Goal: Task Accomplishment & Management: Manage account settings

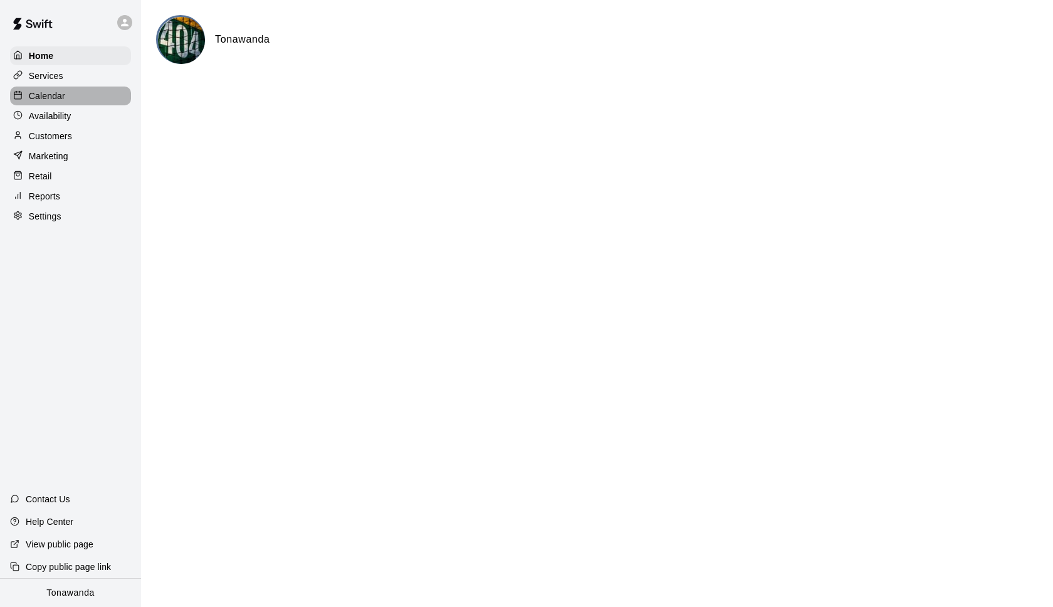
click at [58, 92] on p "Calendar" at bounding box center [47, 96] width 36 height 13
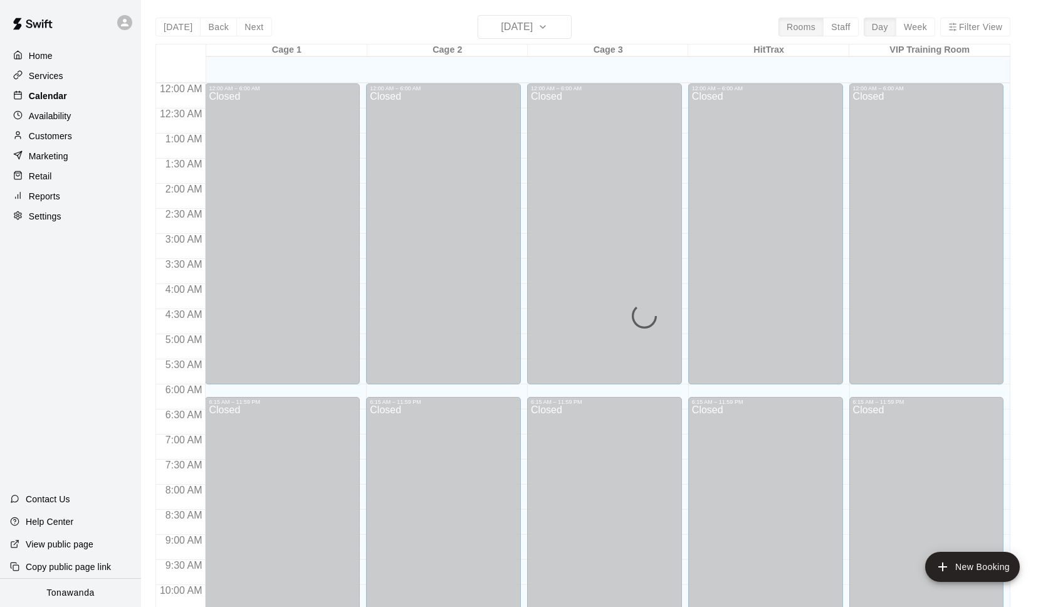
scroll to position [629, 0]
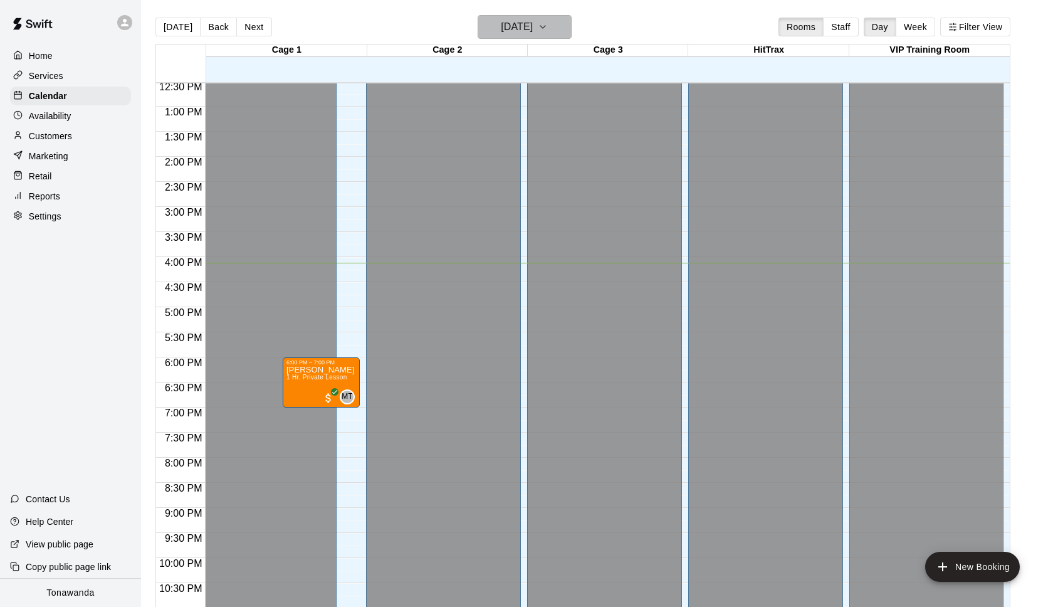
click at [523, 32] on h6 "[DATE]" at bounding box center [517, 27] width 32 height 18
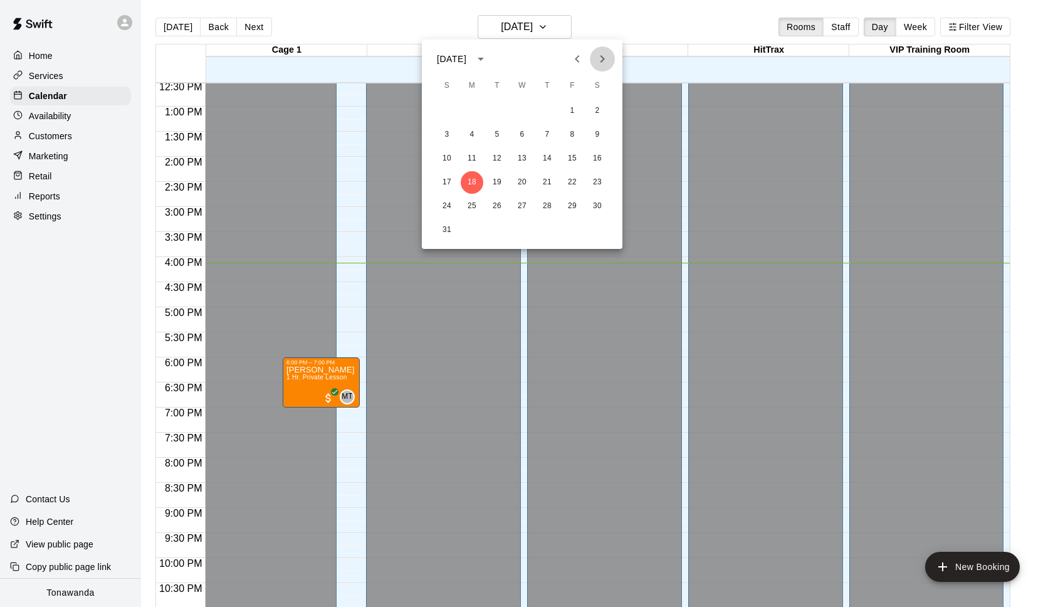
click at [602, 58] on icon "Next month" at bounding box center [602, 58] width 15 height 15
click at [450, 133] on button "2" at bounding box center [447, 134] width 23 height 23
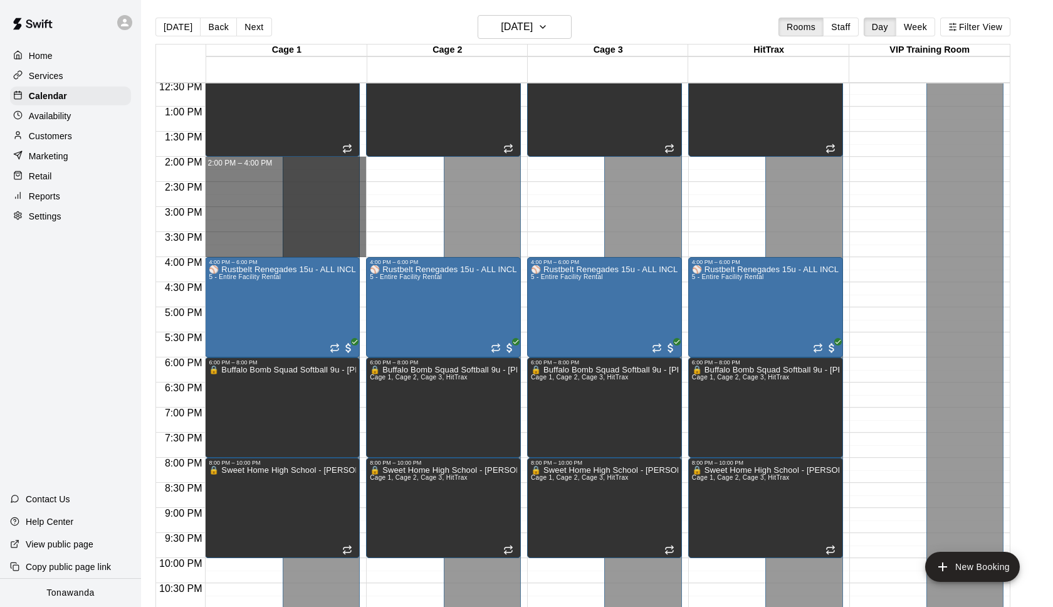
drag, startPoint x: 215, startPoint y: 160, endPoint x: 221, endPoint y: 251, distance: 91.7
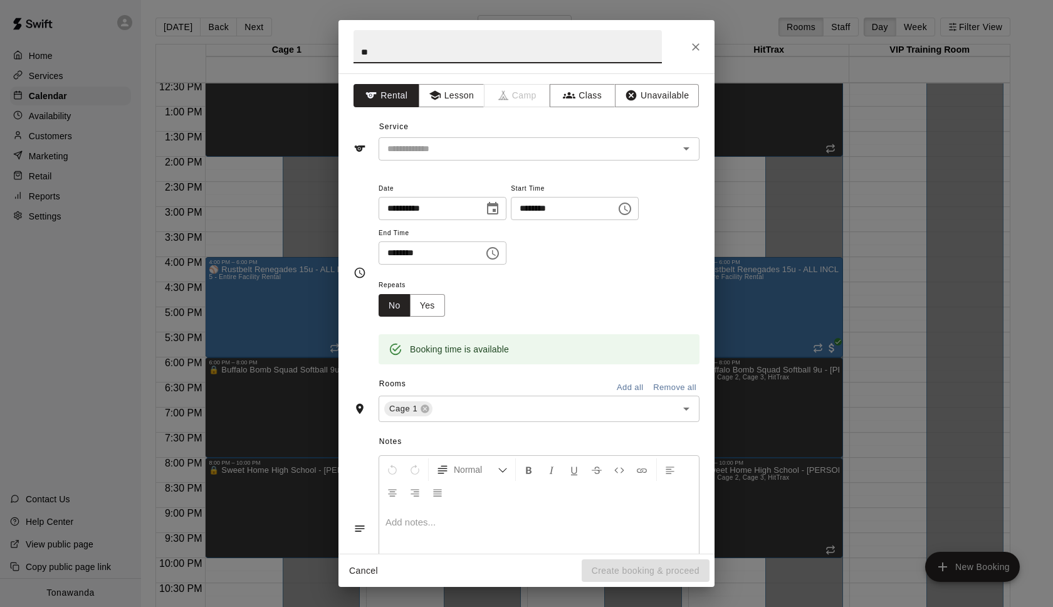
click at [404, 51] on input "**" at bounding box center [508, 46] width 308 height 33
type input "**********"
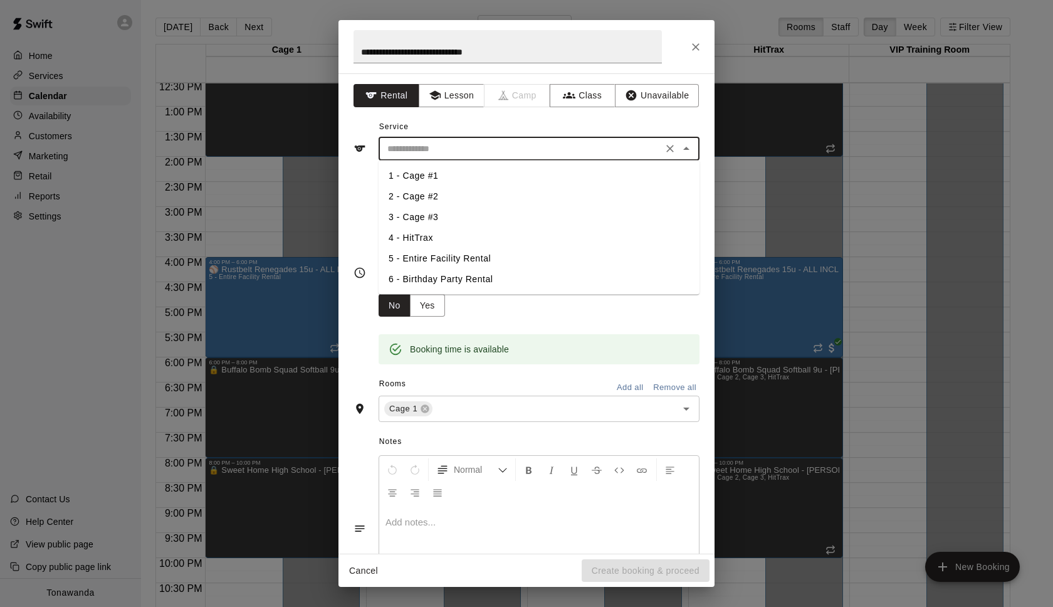
click at [426, 144] on input "text" at bounding box center [520, 149] width 276 height 16
click at [669, 104] on button "Unavailable" at bounding box center [657, 95] width 84 height 23
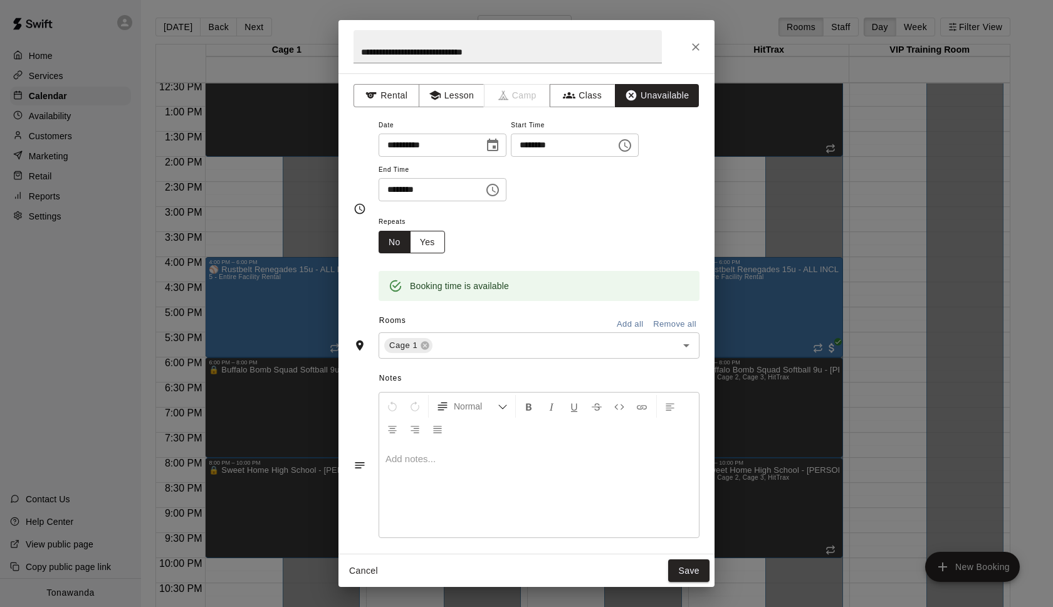
click at [426, 251] on button "Yes" at bounding box center [427, 242] width 35 height 23
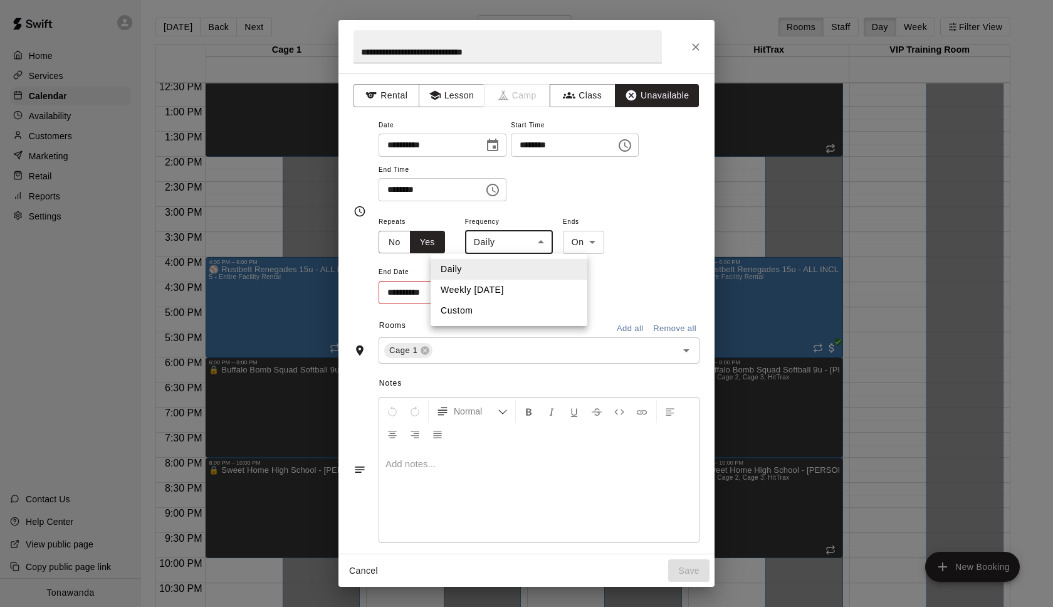
click at [501, 247] on body "Home Services Calendar Availability Customers Marketing Retail Reports Settings…" at bounding box center [526, 313] width 1053 height 627
click at [505, 290] on li "Weekly on Sunday" at bounding box center [509, 290] width 157 height 21
type input "******"
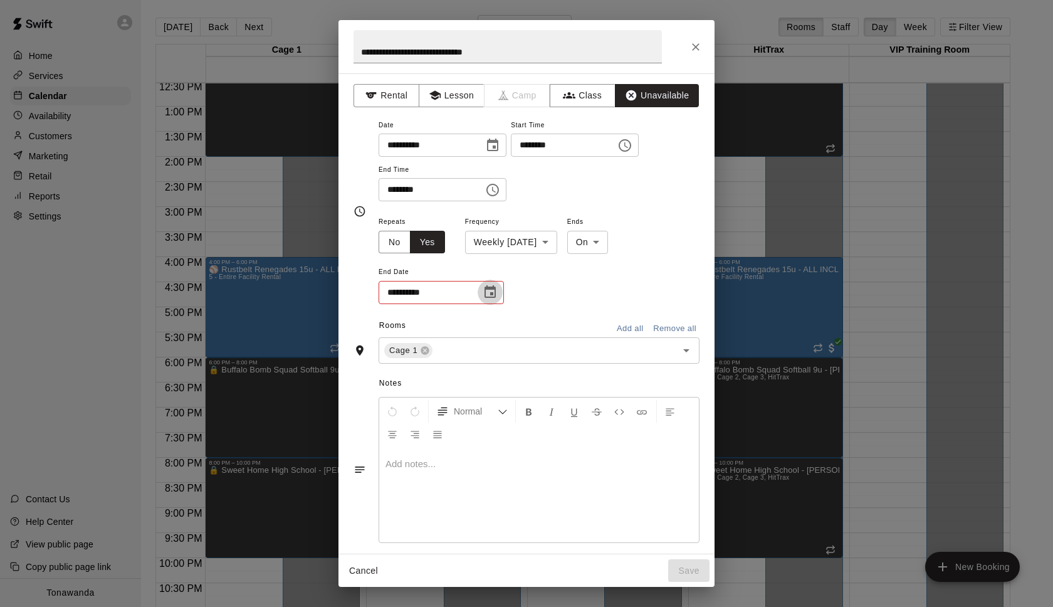
click at [488, 293] on icon "Choose date" at bounding box center [490, 292] width 15 height 15
click at [555, 320] on icon "Next month" at bounding box center [559, 323] width 15 height 15
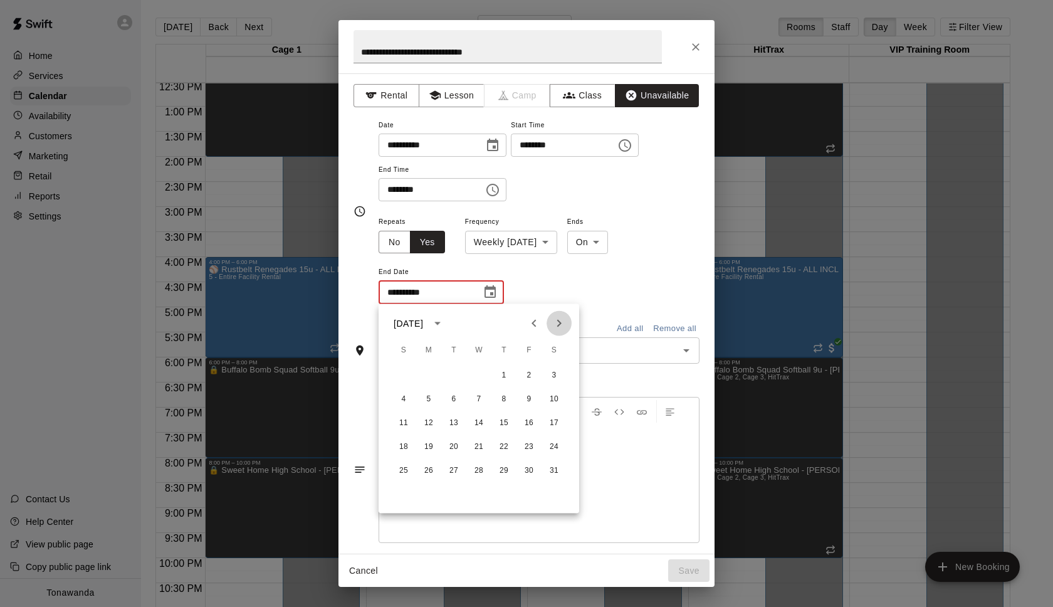
click at [555, 320] on icon "Next month" at bounding box center [559, 323] width 15 height 15
click at [532, 317] on icon "Previous month" at bounding box center [534, 323] width 15 height 15
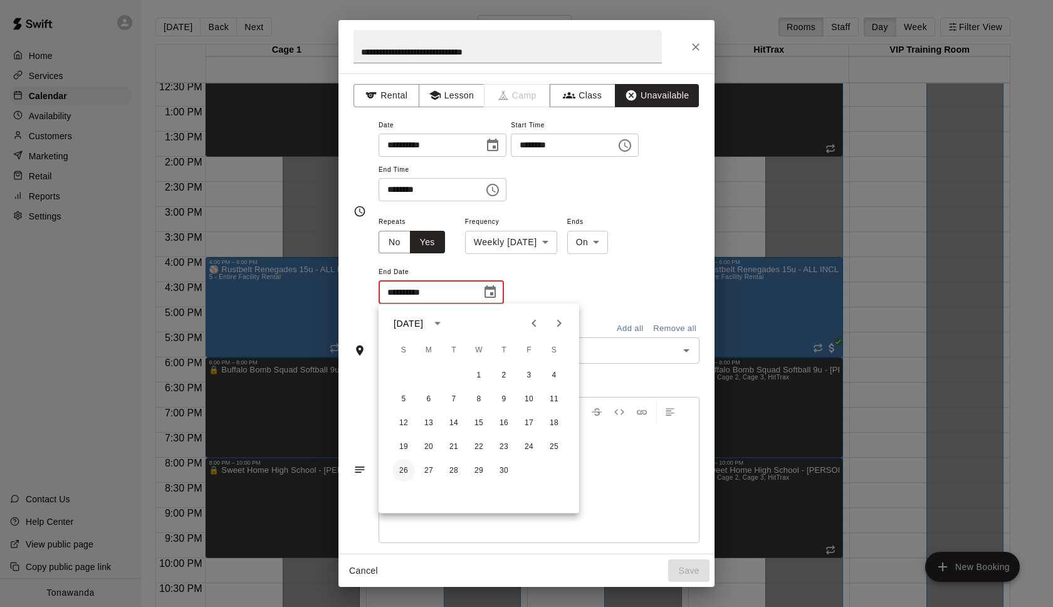
click at [401, 473] on button "26" at bounding box center [403, 470] width 23 height 23
type input "**********"
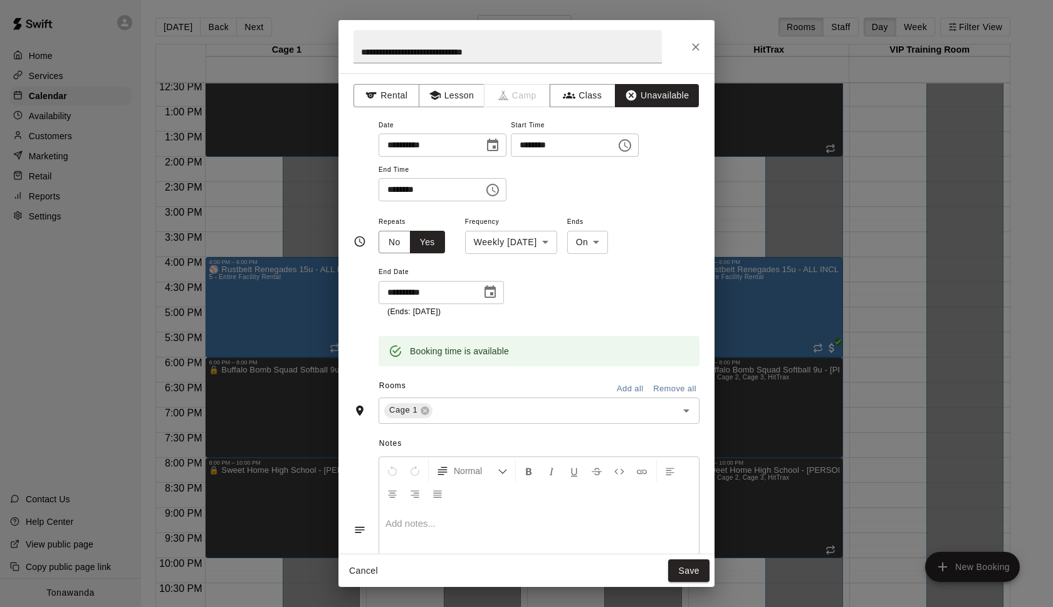
click at [634, 383] on button "Add all" at bounding box center [630, 388] width 40 height 19
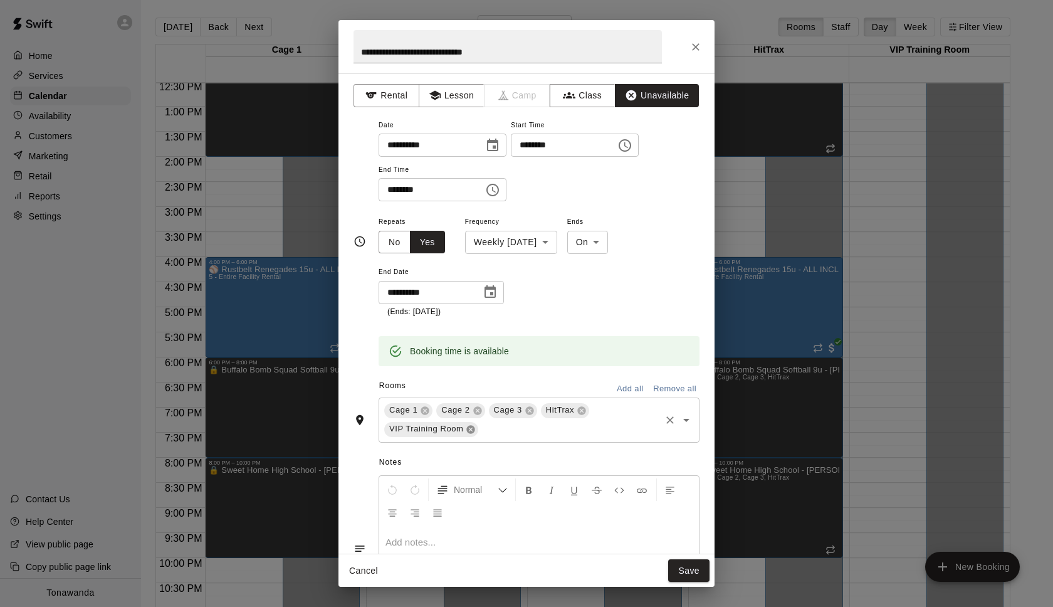
click at [471, 427] on icon at bounding box center [471, 429] width 8 height 8
click at [683, 568] on button "Save" at bounding box center [688, 570] width 41 height 23
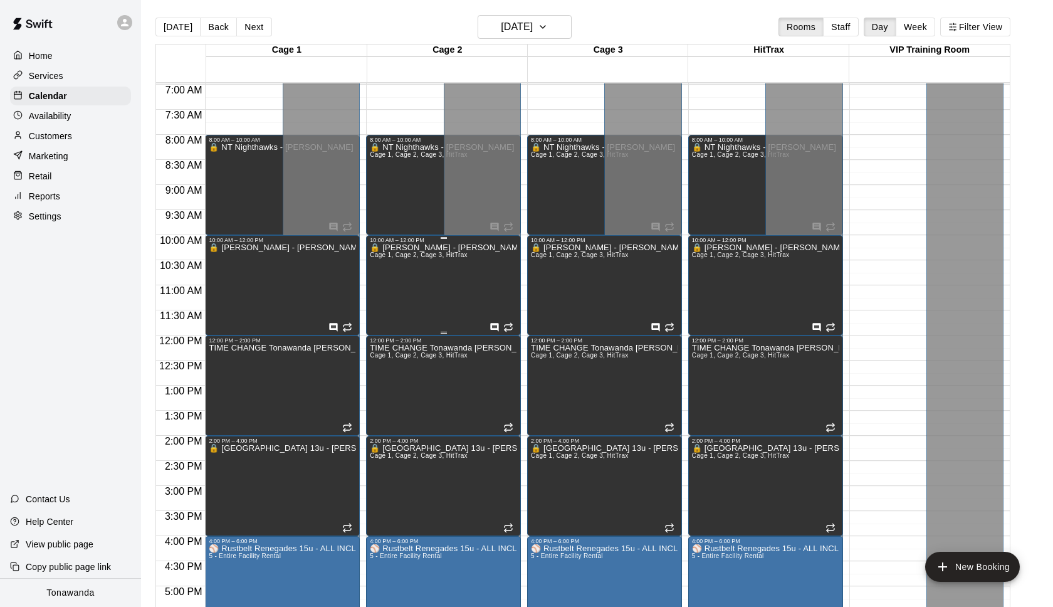
scroll to position [394, 0]
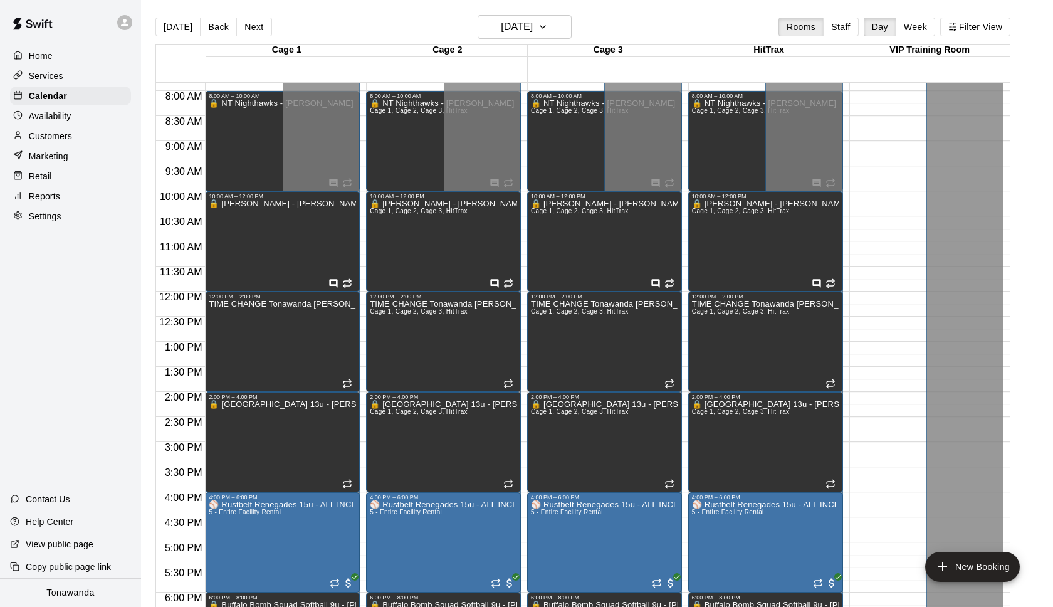
click at [117, 21] on div at bounding box center [124, 22] width 15 height 15
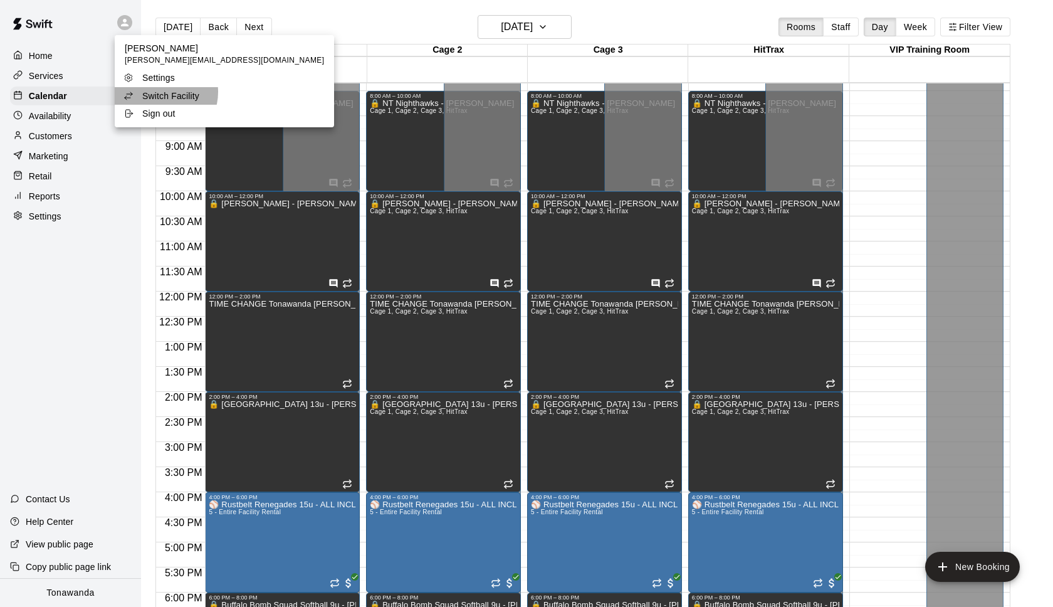
click at [162, 92] on p "Switch Facility" at bounding box center [170, 96] width 57 height 13
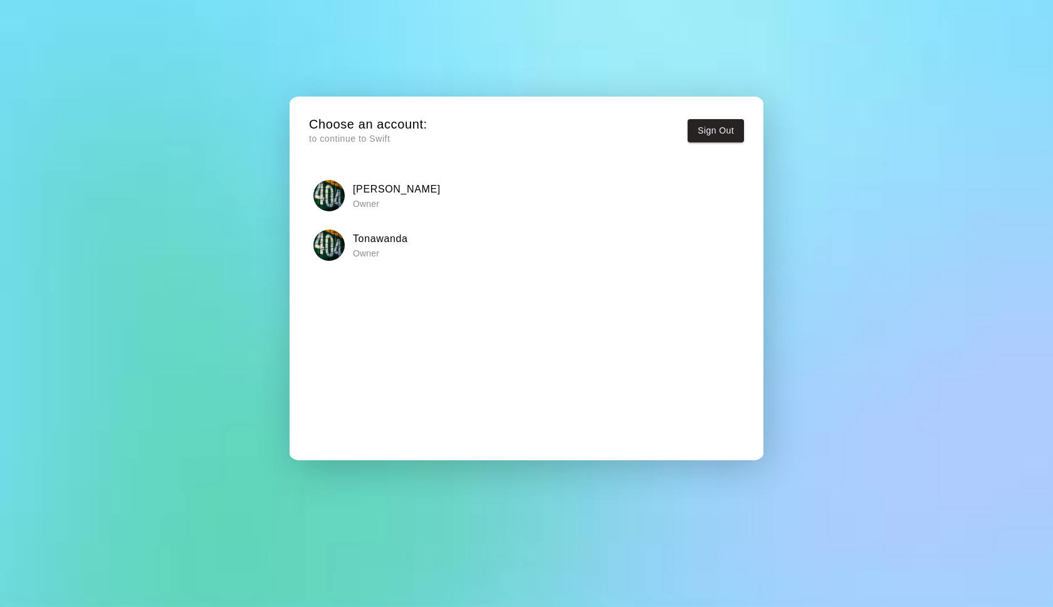
click at [373, 184] on h6 "[PERSON_NAME]" at bounding box center [397, 189] width 88 height 16
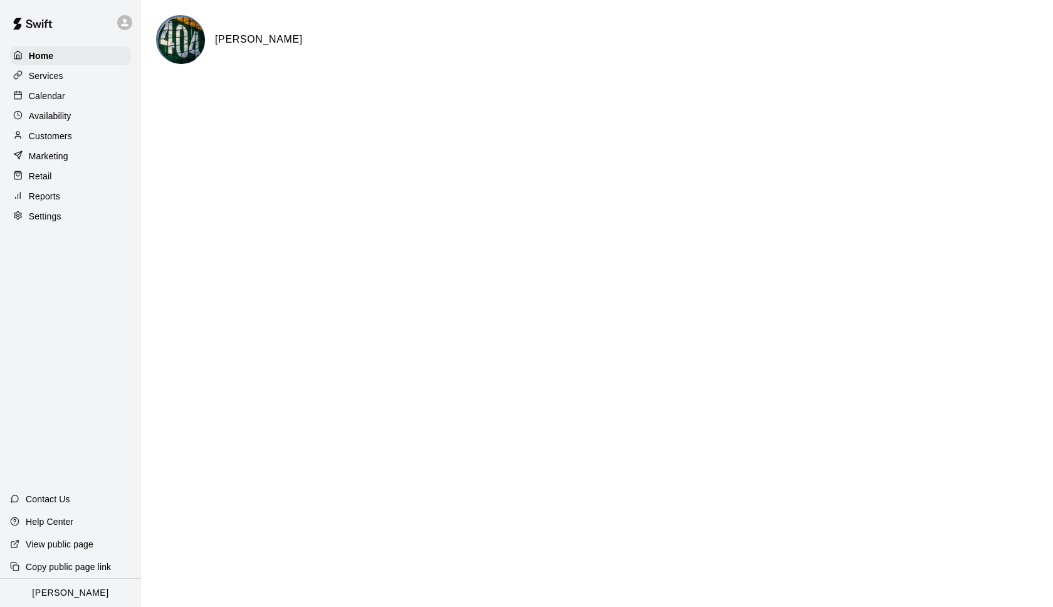
click at [53, 95] on p "Calendar" at bounding box center [47, 96] width 36 height 13
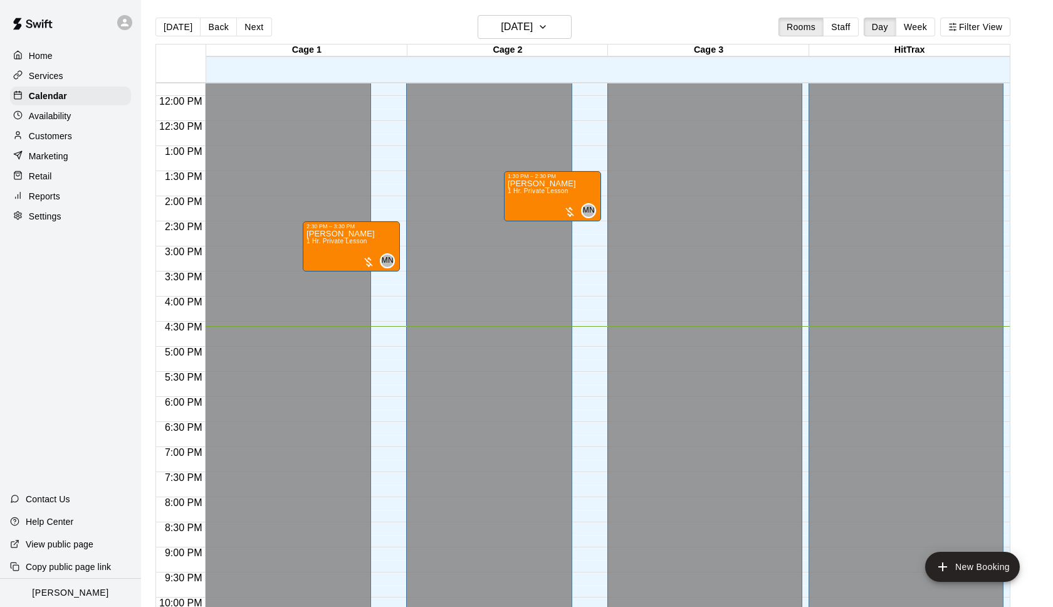
scroll to position [588, 0]
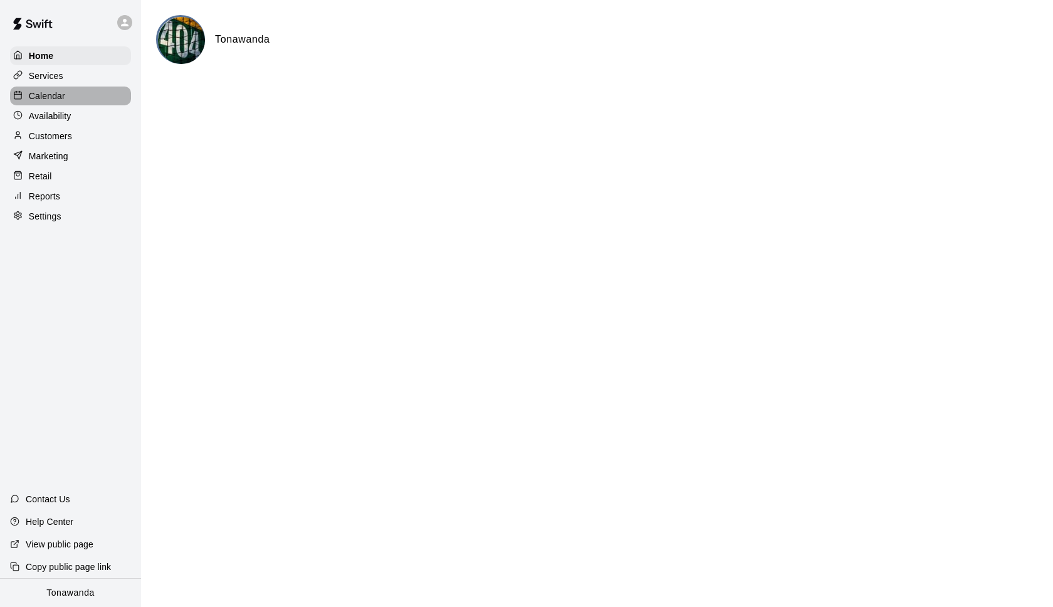
click at [59, 95] on p "Calendar" at bounding box center [47, 96] width 36 height 13
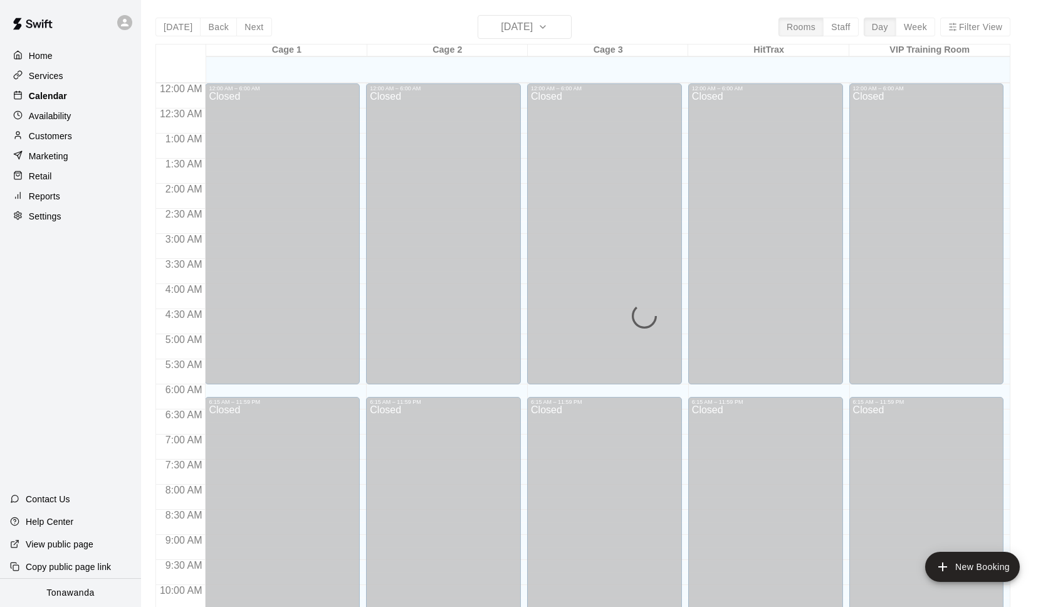
scroll to position [629, 0]
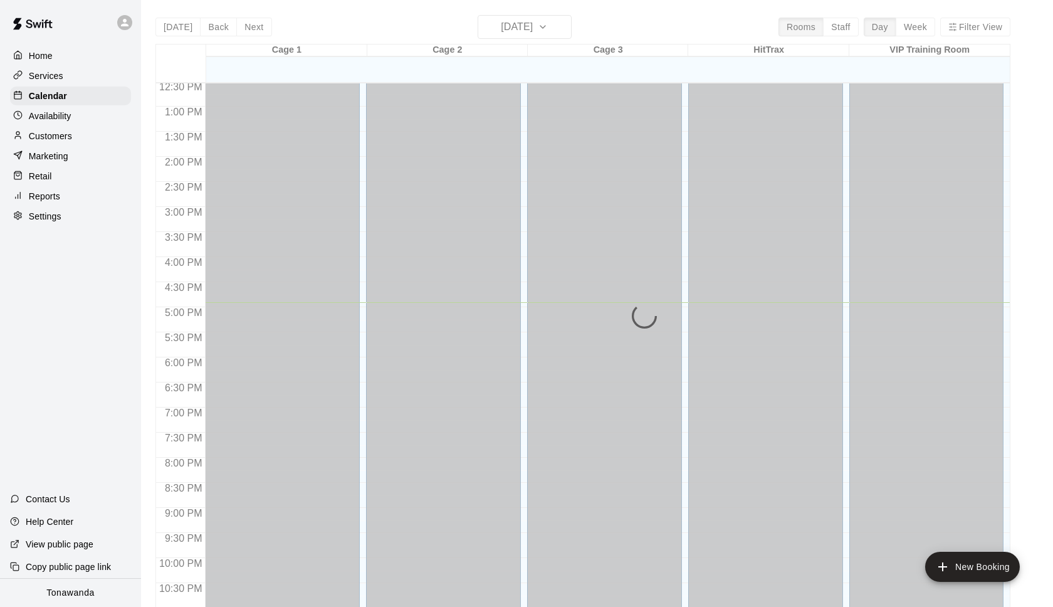
click at [126, 23] on icon at bounding box center [124, 22] width 11 height 11
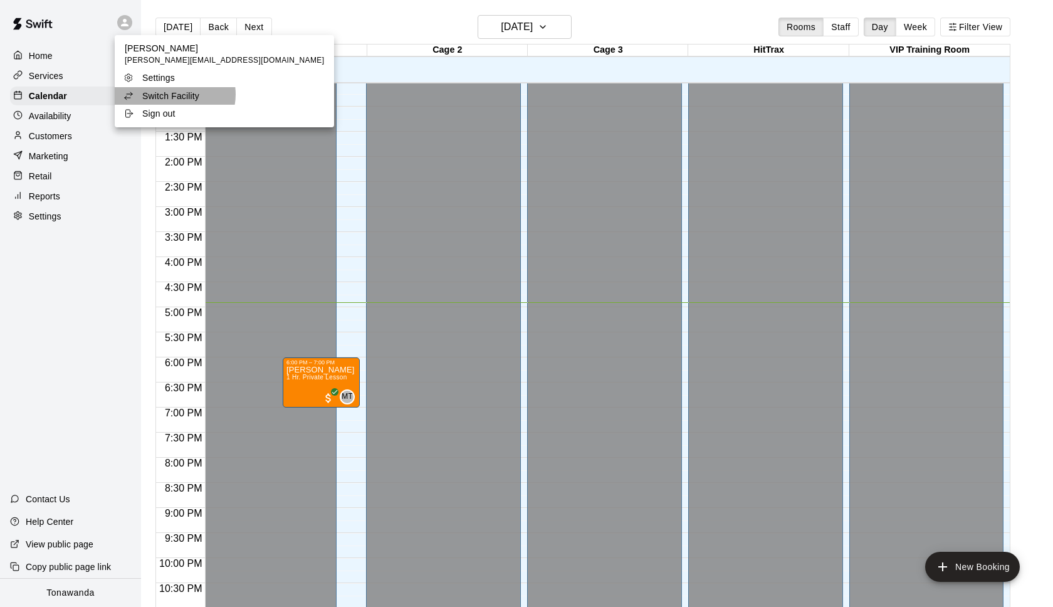
click at [174, 95] on p "Switch Facility" at bounding box center [170, 96] width 57 height 13
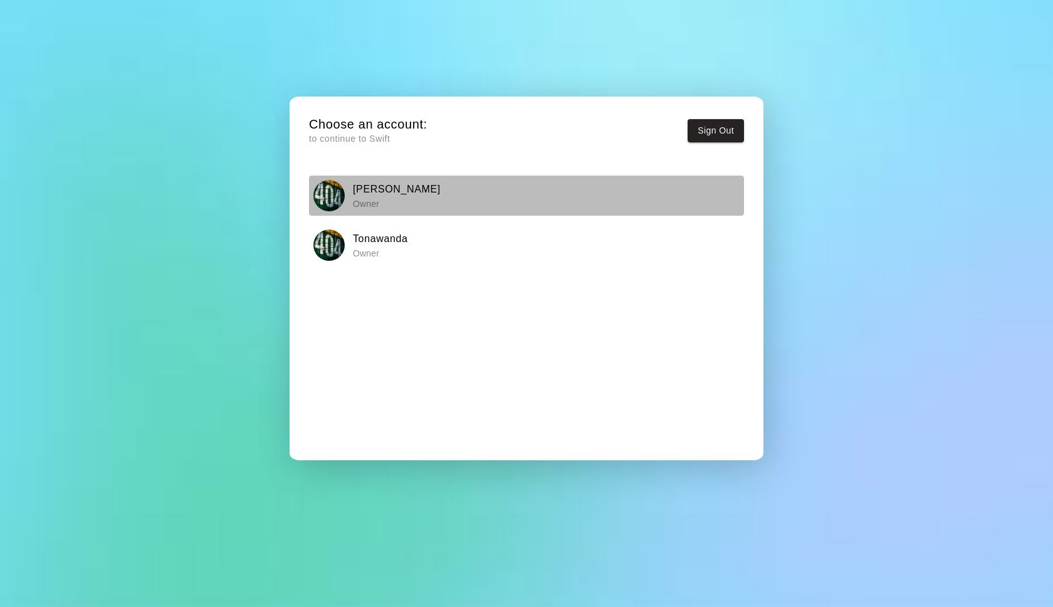
click at [334, 183] on img "button" at bounding box center [328, 195] width 31 height 31
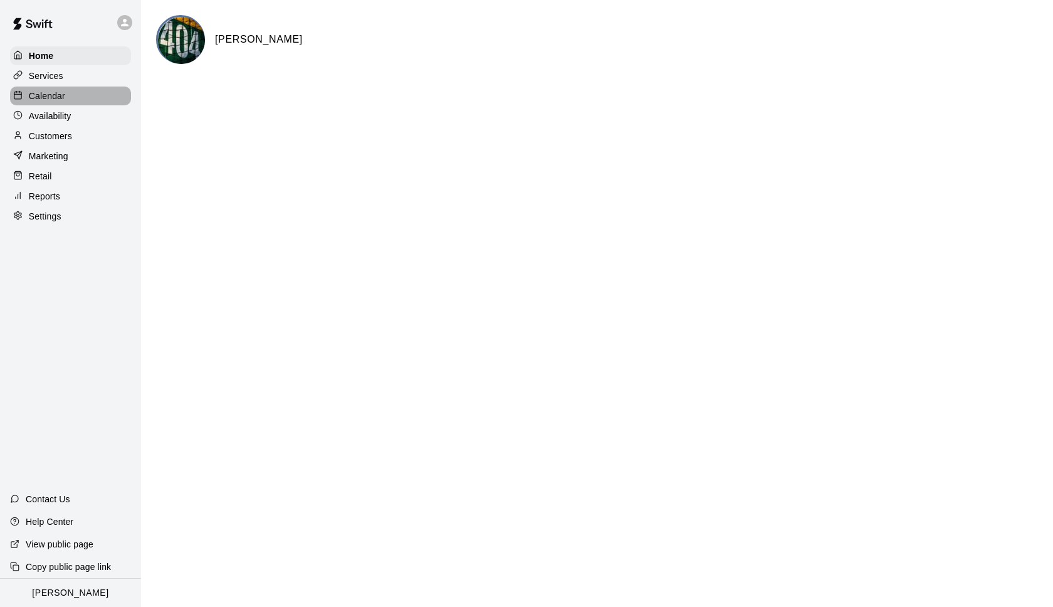
click at [43, 92] on p "Calendar" at bounding box center [47, 96] width 36 height 13
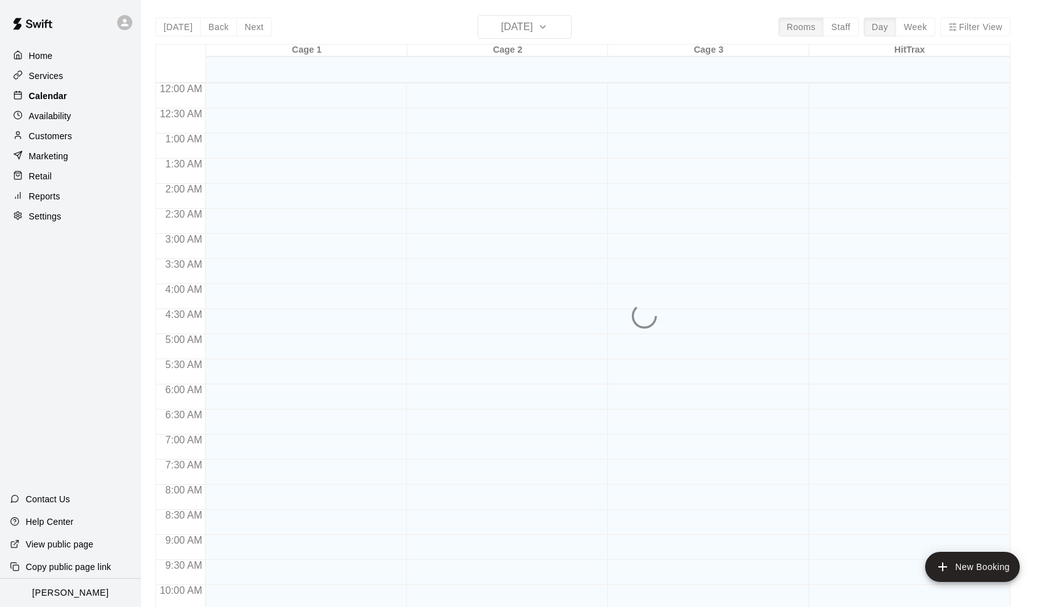
scroll to position [629, 0]
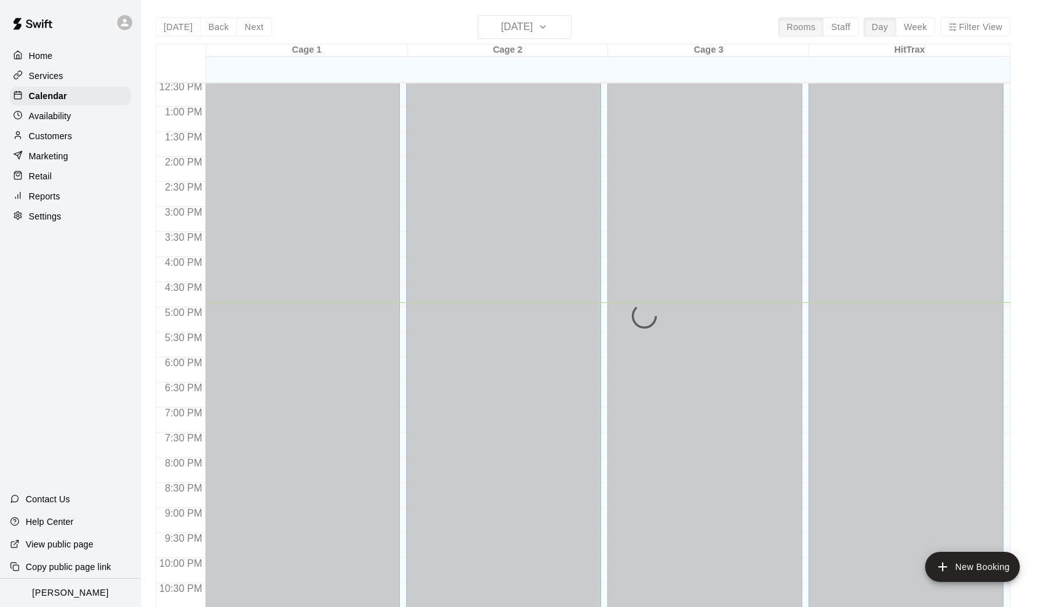
click at [533, 27] on div "[DATE] Back [DATE][DATE] Rooms Staff Day Week Filter View Cage 1 18 Mon Cage 2 …" at bounding box center [582, 318] width 855 height 607
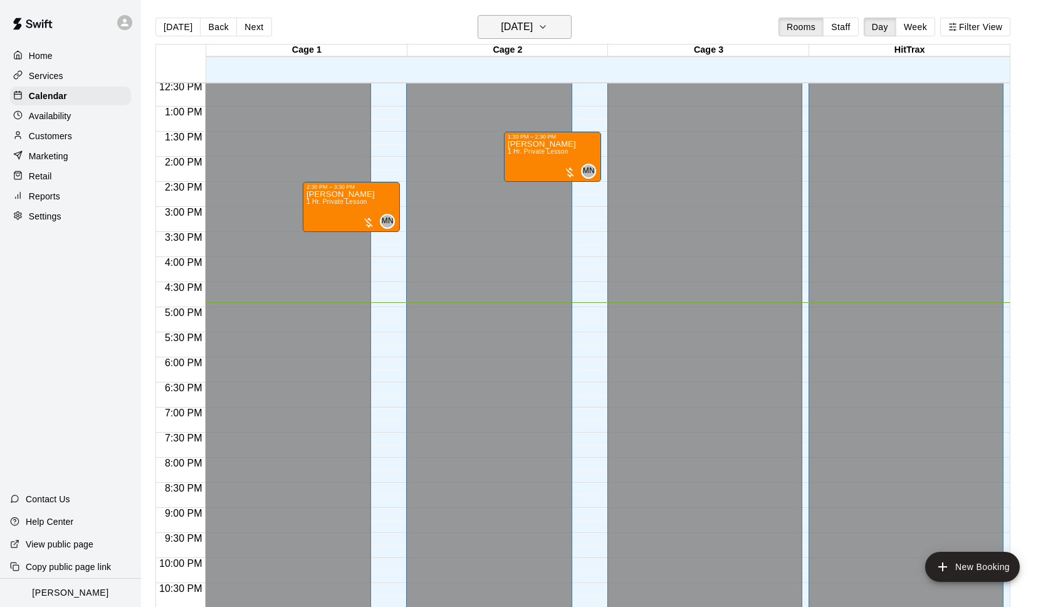
click at [529, 28] on h6 "[DATE]" at bounding box center [517, 27] width 32 height 18
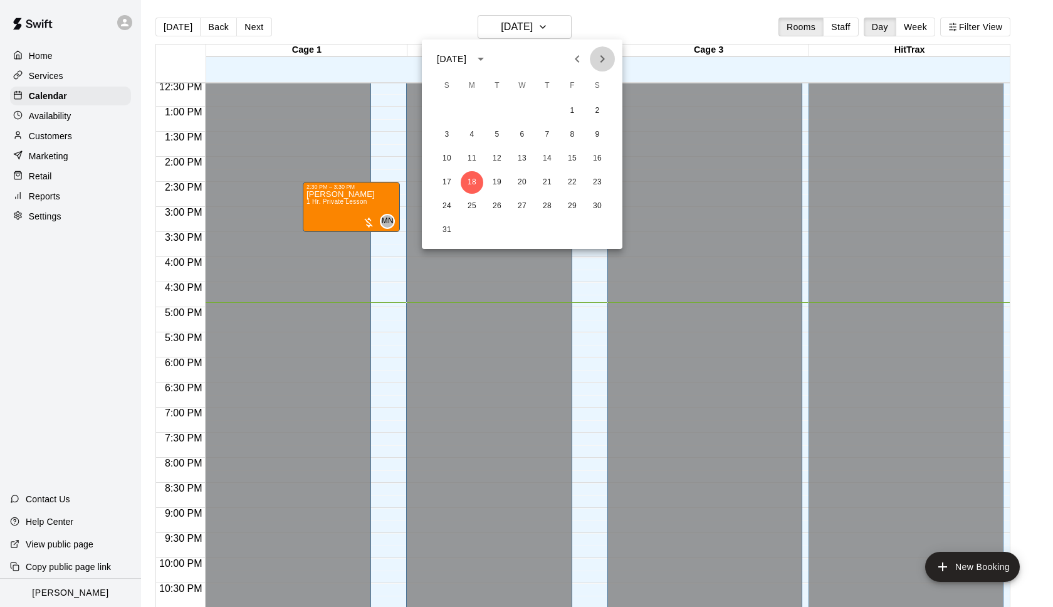
click at [593, 60] on button "Next month" at bounding box center [602, 58] width 25 height 25
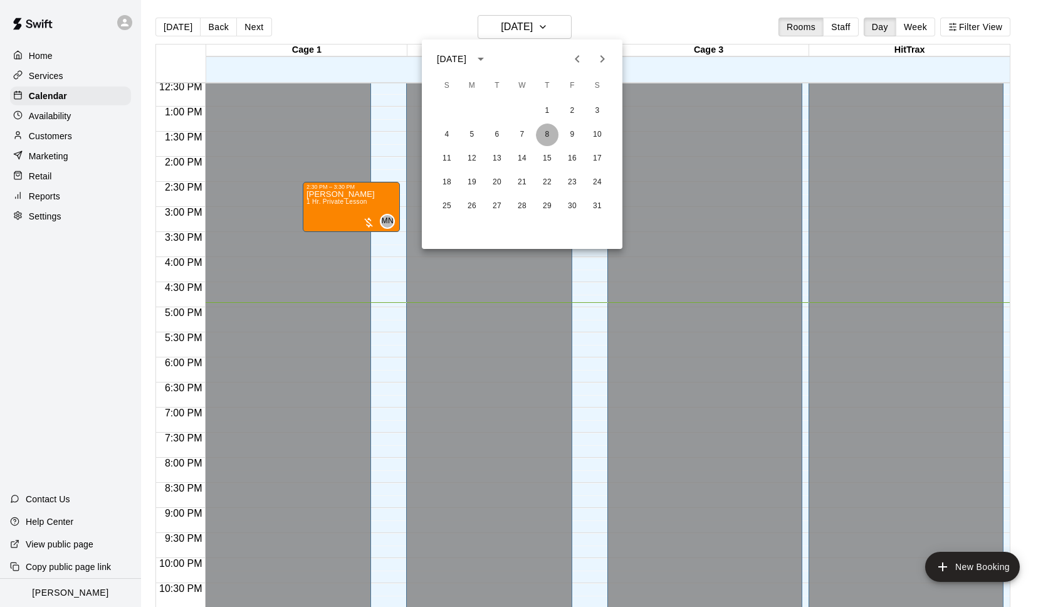
click at [542, 134] on button "8" at bounding box center [547, 134] width 23 height 23
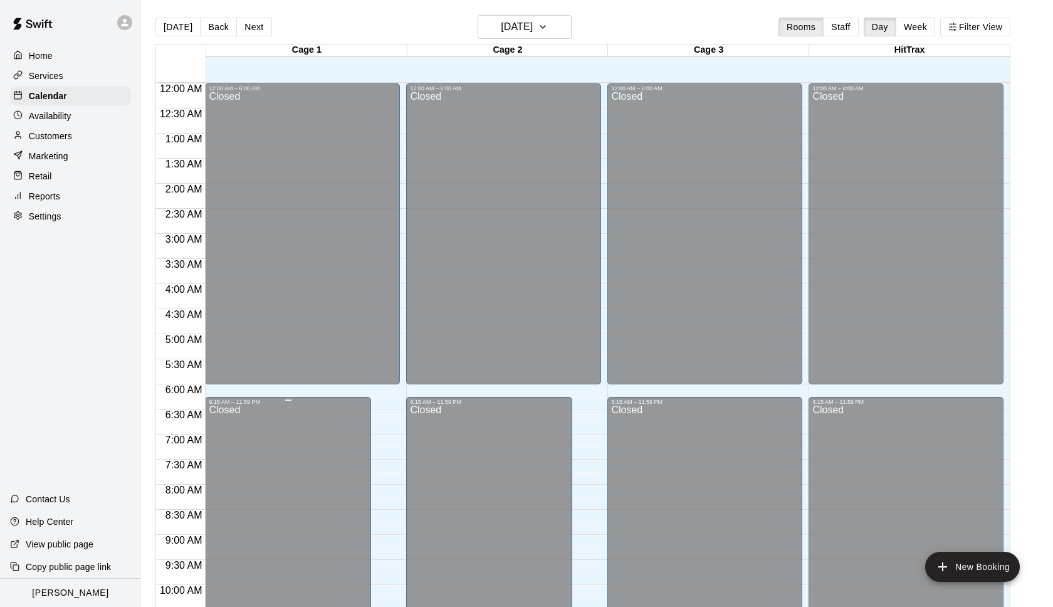
scroll to position [588, 0]
